Goal: Browse casually: Explore the website without a specific task or goal

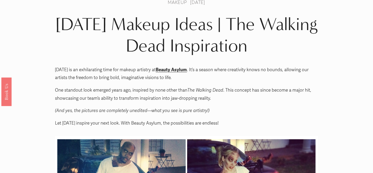
scroll to position [9, 0]
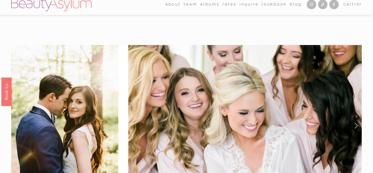
scroll to position [0, 0]
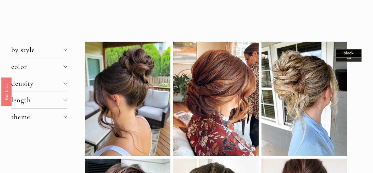
scroll to position [21, 0]
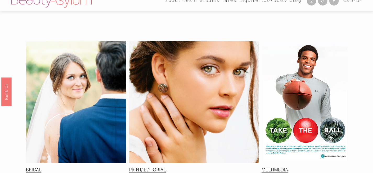
scroll to position [5, 0]
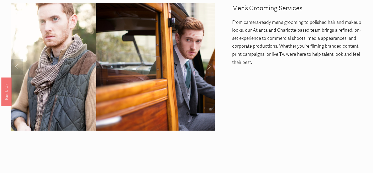
scroll to position [7, 0]
